Goal: Information Seeking & Learning: Learn about a topic

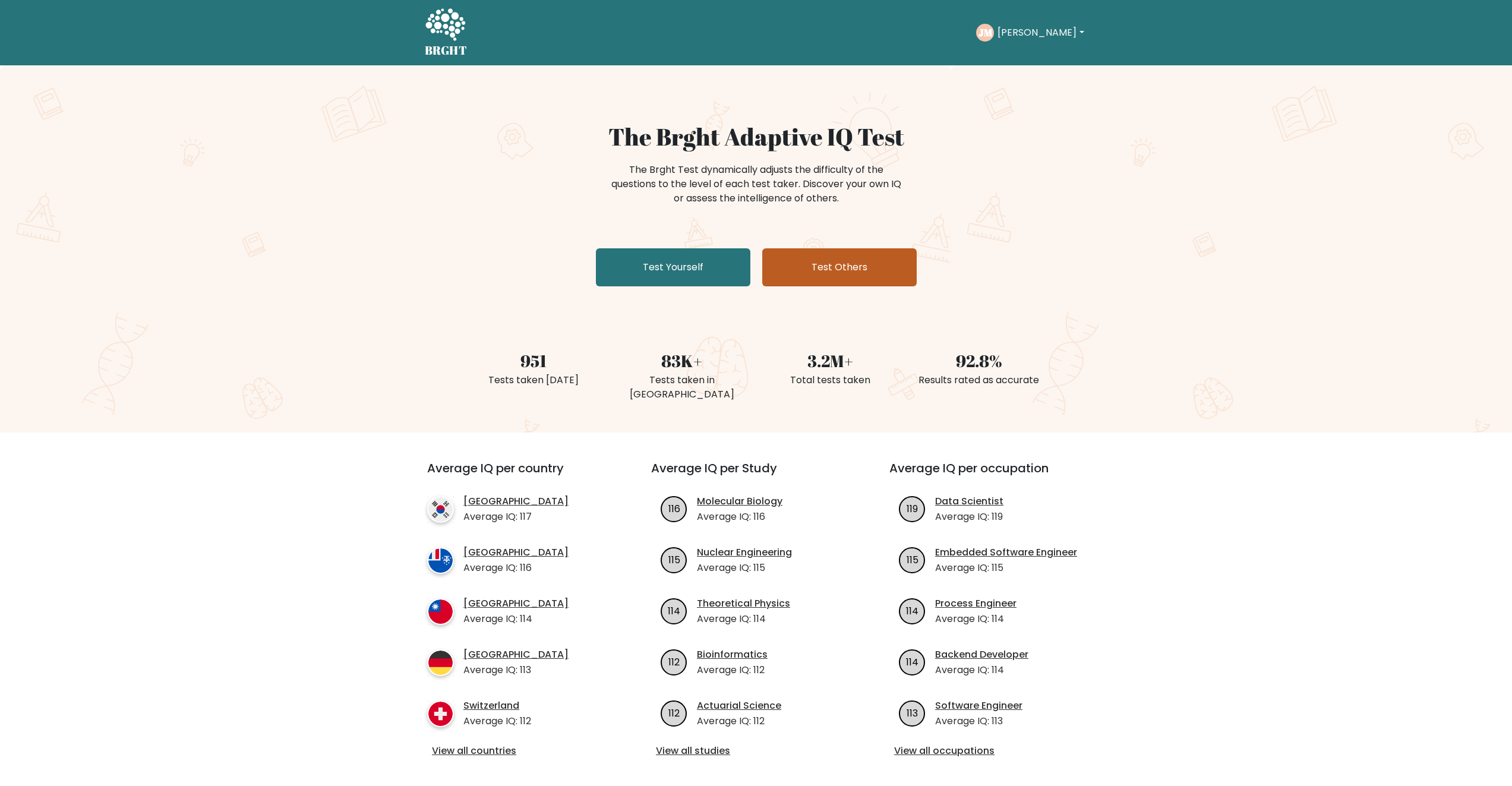
click at [861, 276] on link "Test Others" at bounding box center [839, 267] width 155 height 38
click at [680, 262] on link "Test Yourself" at bounding box center [673, 267] width 155 height 38
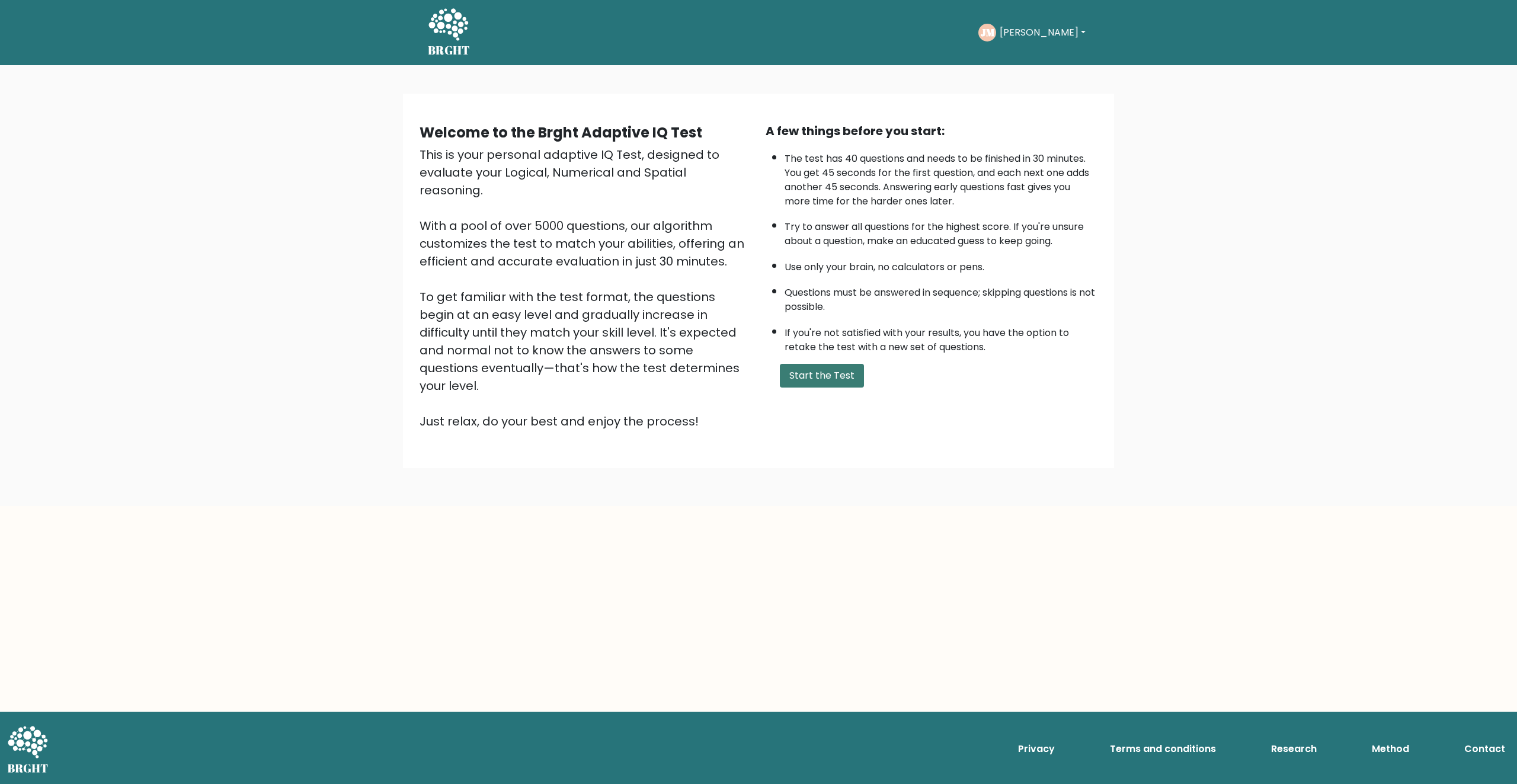
click at [822, 375] on button "Start the Test" at bounding box center [822, 375] width 84 height 23
